Goal: Information Seeking & Learning: Learn about a topic

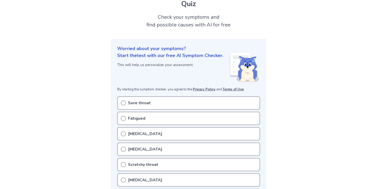
scroll to position [41, 0]
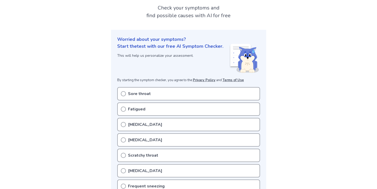
click at [199, 96] on div "Sore throat" at bounding box center [188, 93] width 143 height 13
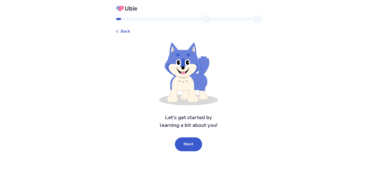
click at [183, 135] on div "Let's get started by learning a bit about you! Next" at bounding box center [189, 97] width 146 height 108
click at [183, 139] on button "Next" at bounding box center [188, 144] width 27 height 14
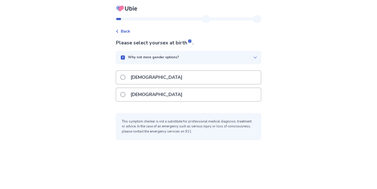
click at [184, 78] on div "[DEMOGRAPHIC_DATA]" at bounding box center [188, 77] width 145 height 13
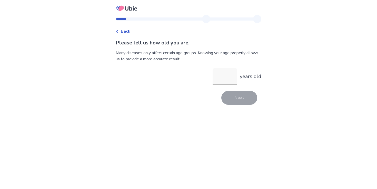
click at [129, 32] on span "Back" at bounding box center [125, 31] width 9 height 6
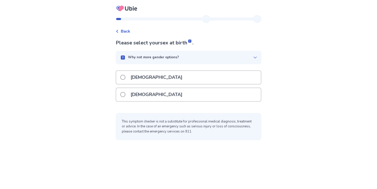
click at [168, 94] on div "[DEMOGRAPHIC_DATA]" at bounding box center [188, 94] width 145 height 13
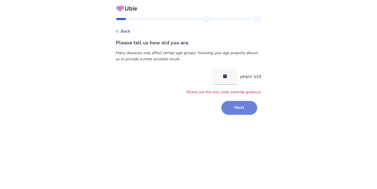
type input "**"
click at [242, 112] on button "Next" at bounding box center [239, 108] width 36 height 14
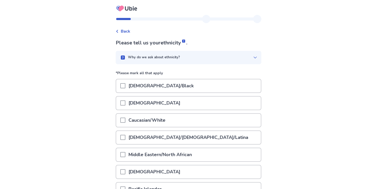
click at [233, 106] on div "Asian" at bounding box center [188, 102] width 145 height 13
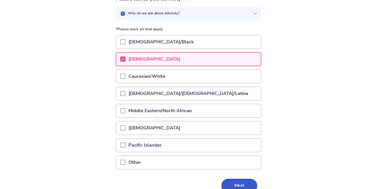
scroll to position [70, 0]
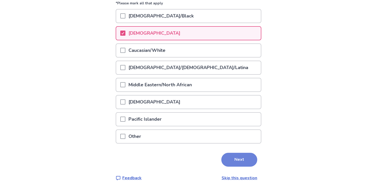
click at [242, 154] on button "Next" at bounding box center [239, 160] width 36 height 14
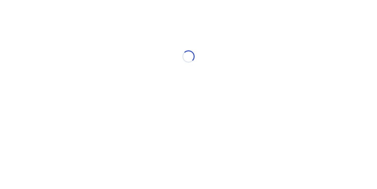
scroll to position [0, 0]
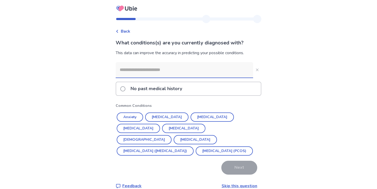
click at [167, 88] on p "No past medical history" at bounding box center [156, 88] width 58 height 13
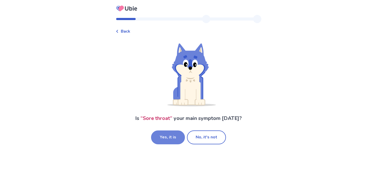
click at [174, 138] on button "Yes, it is" at bounding box center [168, 137] width 34 height 14
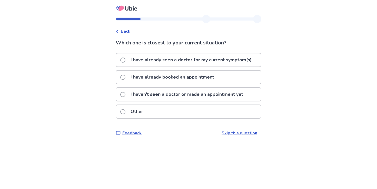
click at [162, 100] on p "I haven't seen a doctor or made an appointment yet" at bounding box center [186, 94] width 119 height 13
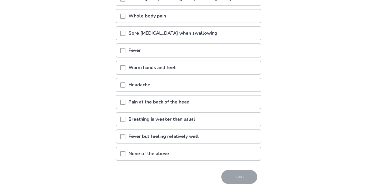
scroll to position [81, 0]
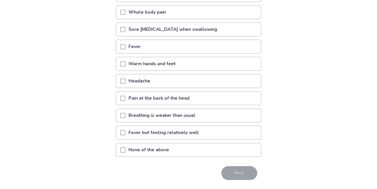
click at [236, 148] on div "None of the above" at bounding box center [188, 149] width 145 height 13
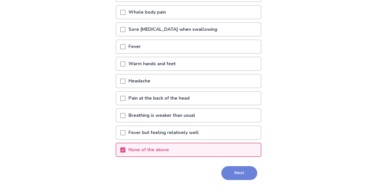
click at [231, 174] on button "Next" at bounding box center [239, 173] width 36 height 14
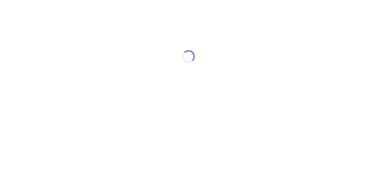
scroll to position [0, 0]
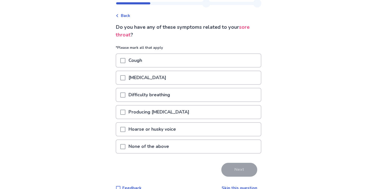
scroll to position [18, 0]
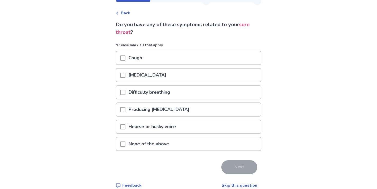
click at [221, 78] on div "[MEDICAL_DATA]" at bounding box center [188, 74] width 145 height 13
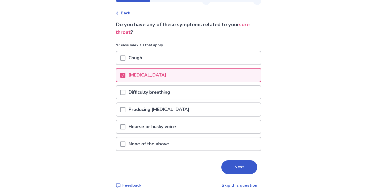
click at [230, 56] on div "Cough" at bounding box center [188, 57] width 145 height 13
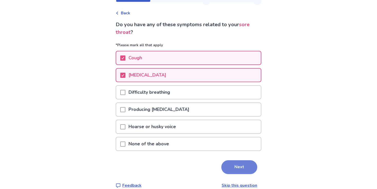
click at [238, 163] on button "Next" at bounding box center [239, 167] width 36 height 14
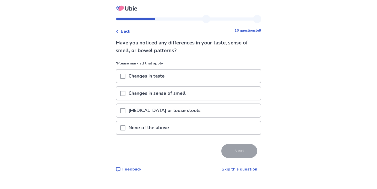
click at [217, 127] on div "None of the above" at bounding box center [188, 127] width 145 height 13
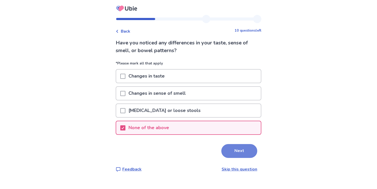
click at [227, 154] on button "Next" at bounding box center [239, 151] width 36 height 14
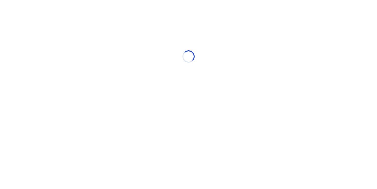
select select "*"
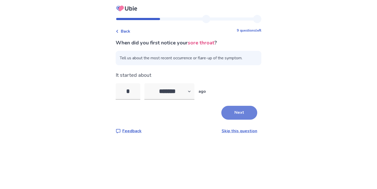
type input "*"
click at [226, 118] on button "Next" at bounding box center [239, 113] width 36 height 14
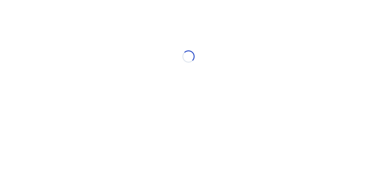
select select "*"
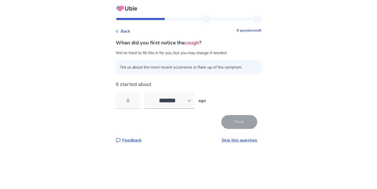
type input "*"
click at [245, 122] on button "Next" at bounding box center [239, 122] width 36 height 14
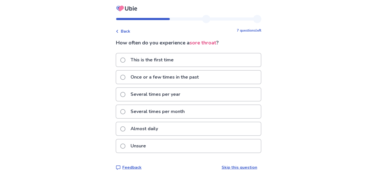
click at [237, 93] on div "Several times per year" at bounding box center [188, 94] width 145 height 13
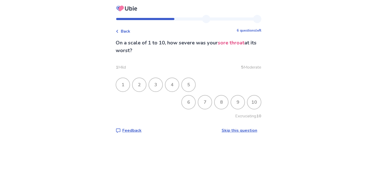
click at [176, 82] on div "4" at bounding box center [171, 84] width 13 height 13
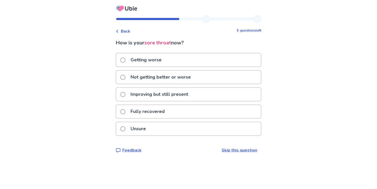
click at [173, 81] on p "Not getting better or worse" at bounding box center [160, 77] width 66 height 13
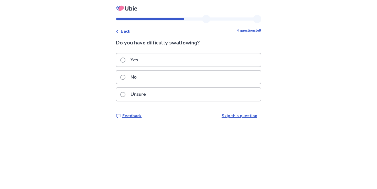
click at [174, 79] on div "No" at bounding box center [188, 77] width 145 height 13
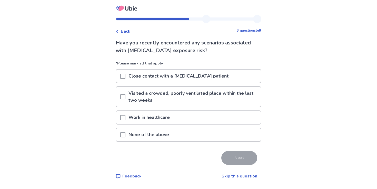
click at [164, 134] on p "None of the above" at bounding box center [148, 134] width 47 height 13
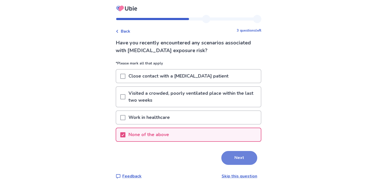
click at [249, 158] on button "Next" at bounding box center [239, 158] width 36 height 14
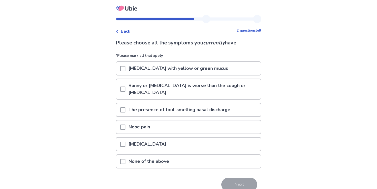
click at [249, 158] on div "None of the above" at bounding box center [188, 161] width 145 height 13
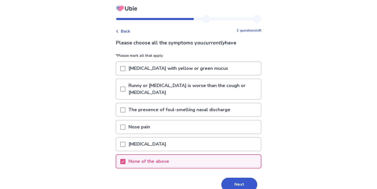
scroll to position [9, 0]
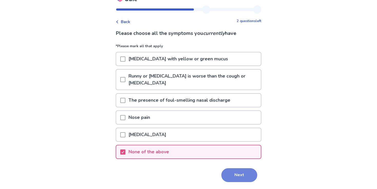
click at [247, 177] on button "Next" at bounding box center [239, 175] width 36 height 14
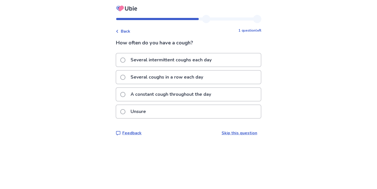
click at [201, 63] on p "Several intermittent coughs each day" at bounding box center [170, 59] width 87 height 13
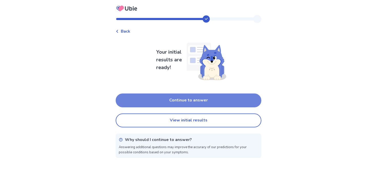
click at [189, 102] on button "Continue to answer" at bounding box center [189, 100] width 146 height 14
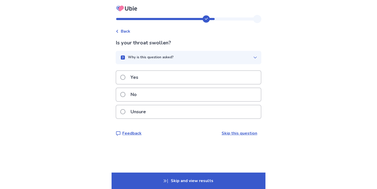
click at [183, 112] on div "Unsure" at bounding box center [188, 111] width 145 height 13
click at [175, 114] on div "Unsure" at bounding box center [188, 111] width 145 height 13
click at [168, 93] on div "No" at bounding box center [188, 94] width 145 height 13
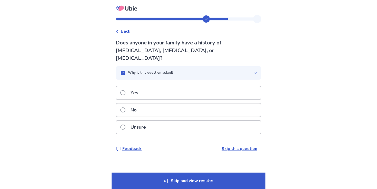
click at [158, 103] on div "No" at bounding box center [188, 109] width 145 height 13
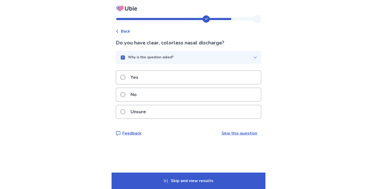
click at [124, 32] on span "Back" at bounding box center [125, 31] width 9 height 6
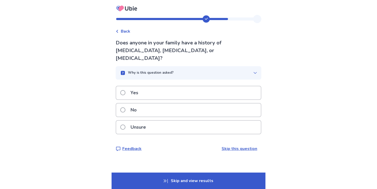
click at [146, 86] on div "Yes" at bounding box center [188, 92] width 145 height 13
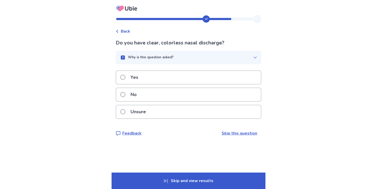
click at [141, 75] on p "Yes" at bounding box center [134, 77] width 14 height 13
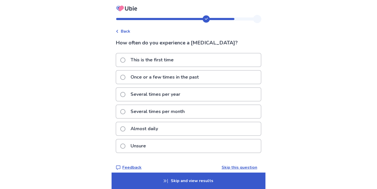
click at [172, 95] on p "Several times per year" at bounding box center [155, 94] width 56 height 13
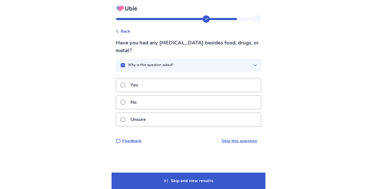
click at [169, 98] on div "No" at bounding box center [188, 102] width 145 height 13
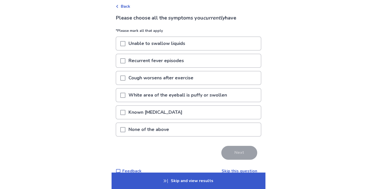
scroll to position [27, 0]
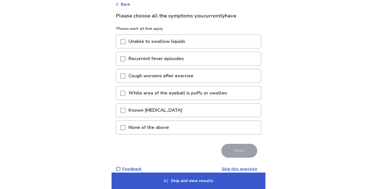
click at [167, 129] on p "None of the above" at bounding box center [148, 127] width 47 height 13
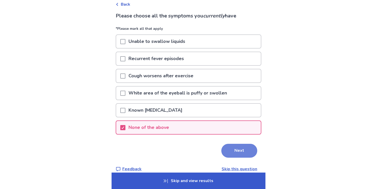
click at [242, 155] on button "Next" at bounding box center [239, 151] width 36 height 14
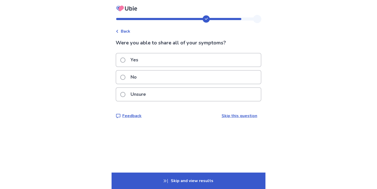
click at [183, 59] on div "Yes" at bounding box center [188, 59] width 145 height 13
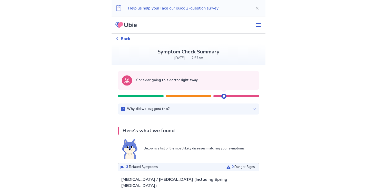
click at [224, 95] on div at bounding box center [223, 96] width 5 height 5
click at [225, 109] on div "Why did we suggest this?" at bounding box center [188, 108] width 135 height 5
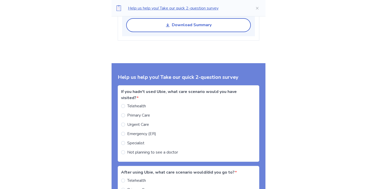
scroll to position [536, 0]
